Goal: Navigation & Orientation: Find specific page/section

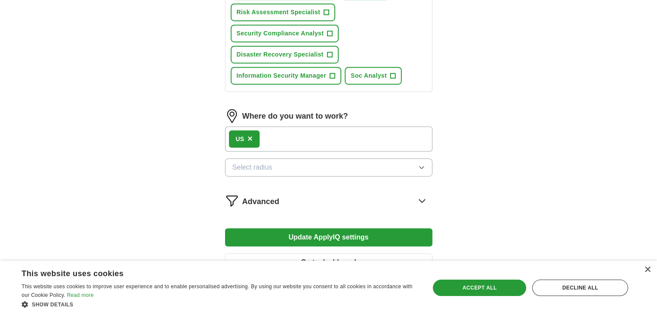
scroll to position [483, 0]
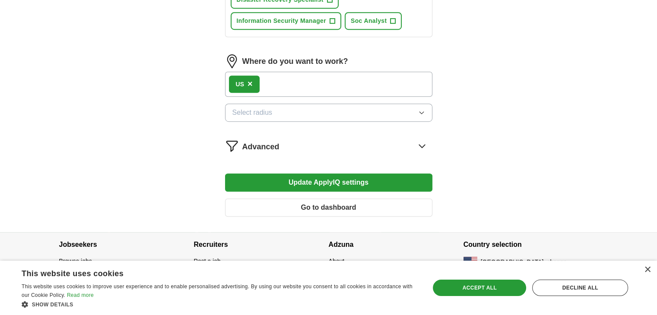
click at [335, 208] on button "Go to dashboard" at bounding box center [328, 208] width 207 height 18
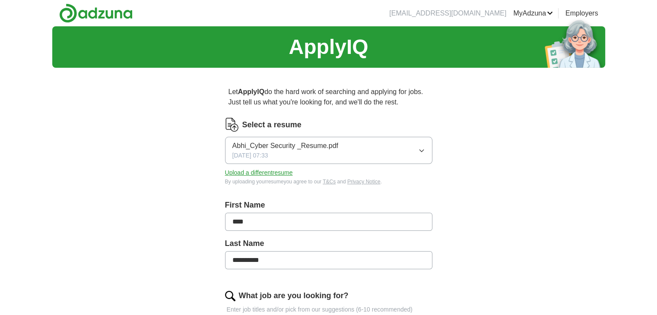
scroll to position [351, 0]
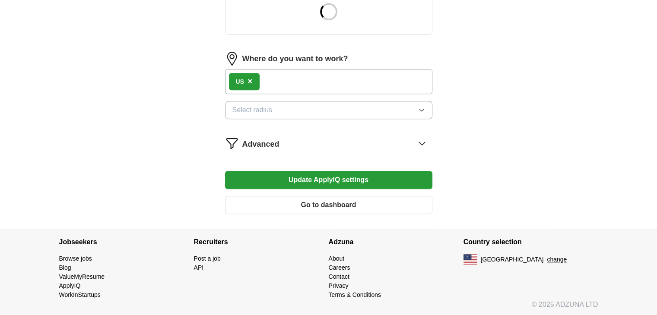
click at [335, 204] on button "Go to dashboard" at bounding box center [328, 205] width 207 height 18
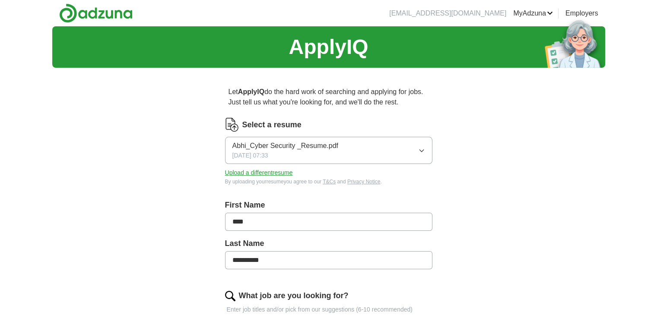
scroll to position [351, 0]
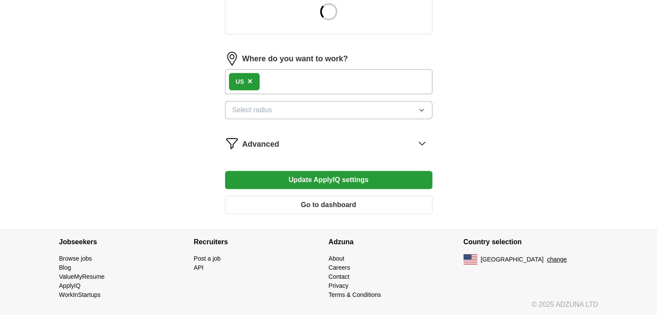
click at [328, 203] on button "Go to dashboard" at bounding box center [328, 205] width 207 height 18
